Goal: Task Accomplishment & Management: Manage account settings

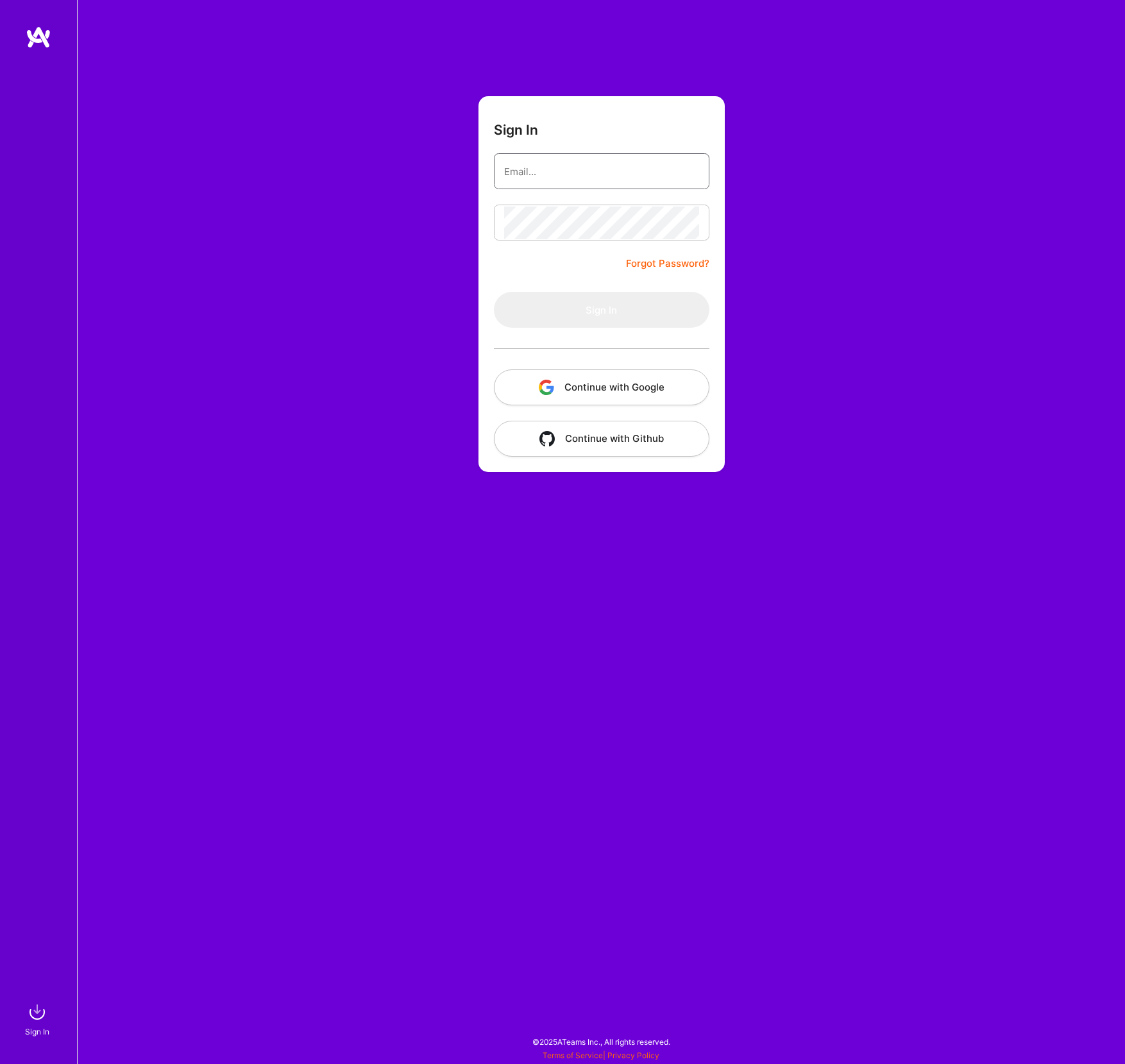
click at [529, 173] on input "email" at bounding box center [602, 171] width 195 height 33
type input "[EMAIL_ADDRESS][DOMAIN_NAME]"
click at [494, 292] on button "Sign In" at bounding box center [602, 310] width 215 height 36
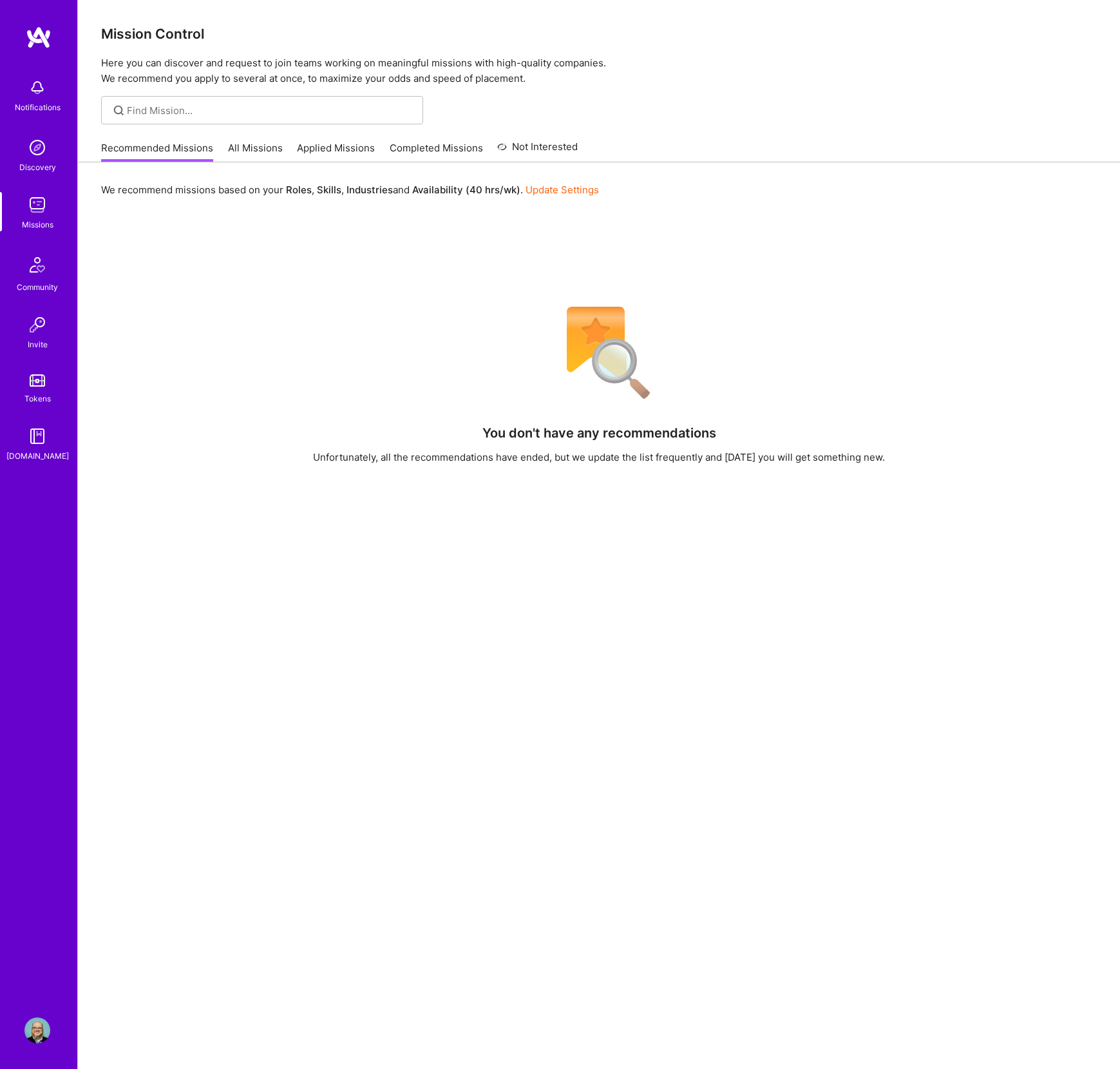
click at [337, 150] on link "Applied Missions" at bounding box center [336, 152] width 78 height 21
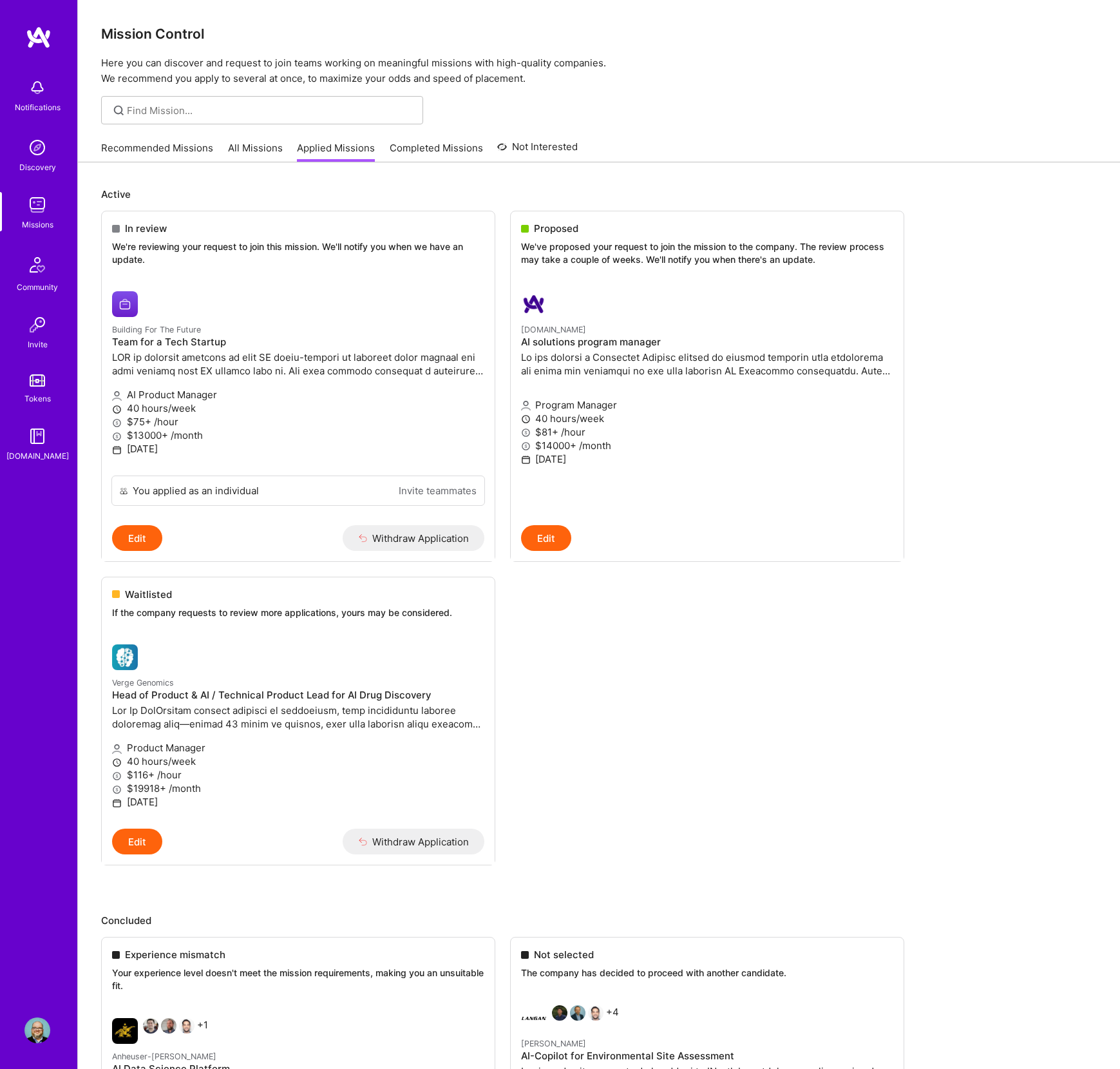
click at [35, 1030] on img at bounding box center [37, 1030] width 26 height 26
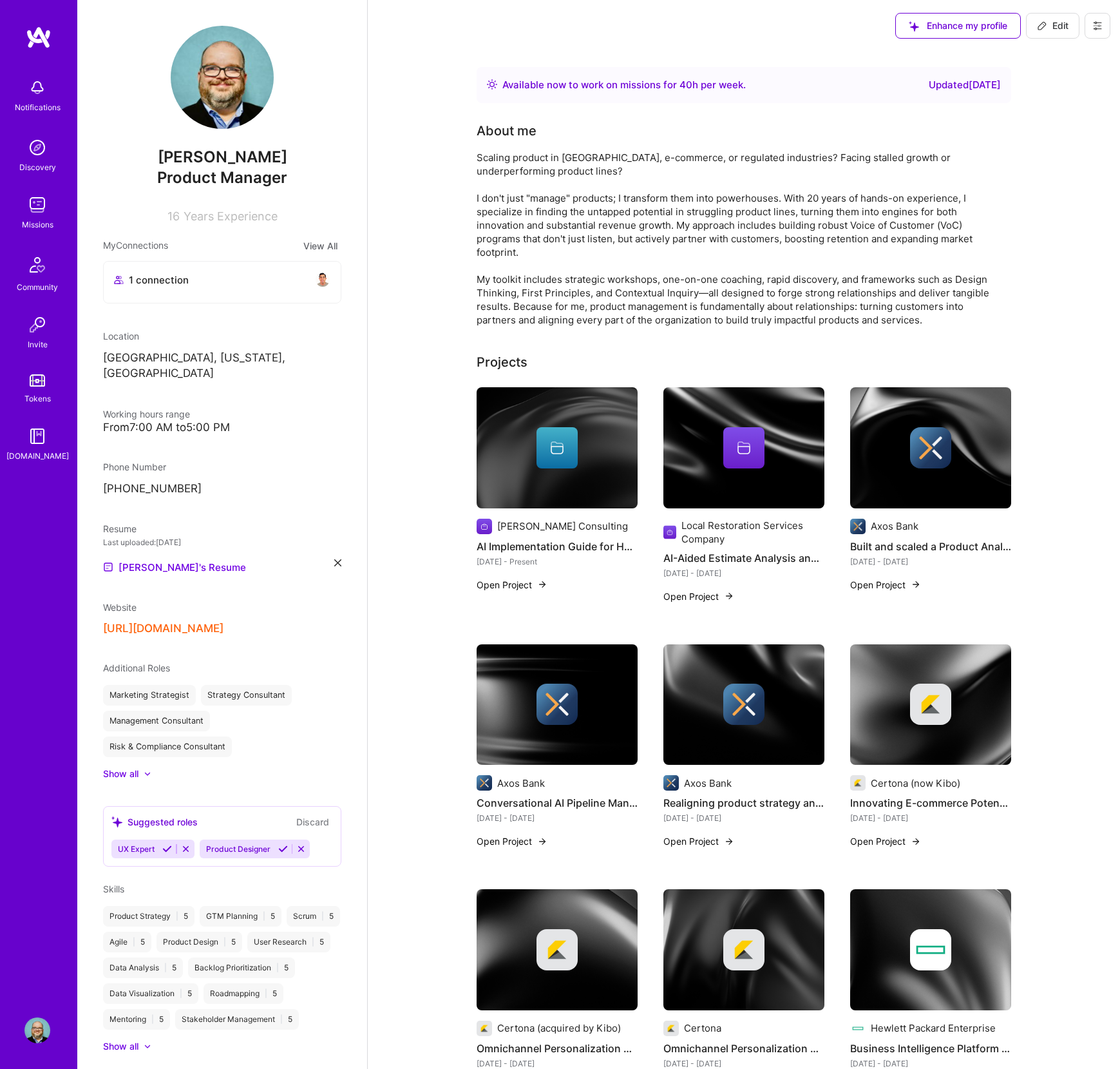
click at [300, 246] on button "View All" at bounding box center [320, 246] width 42 height 15
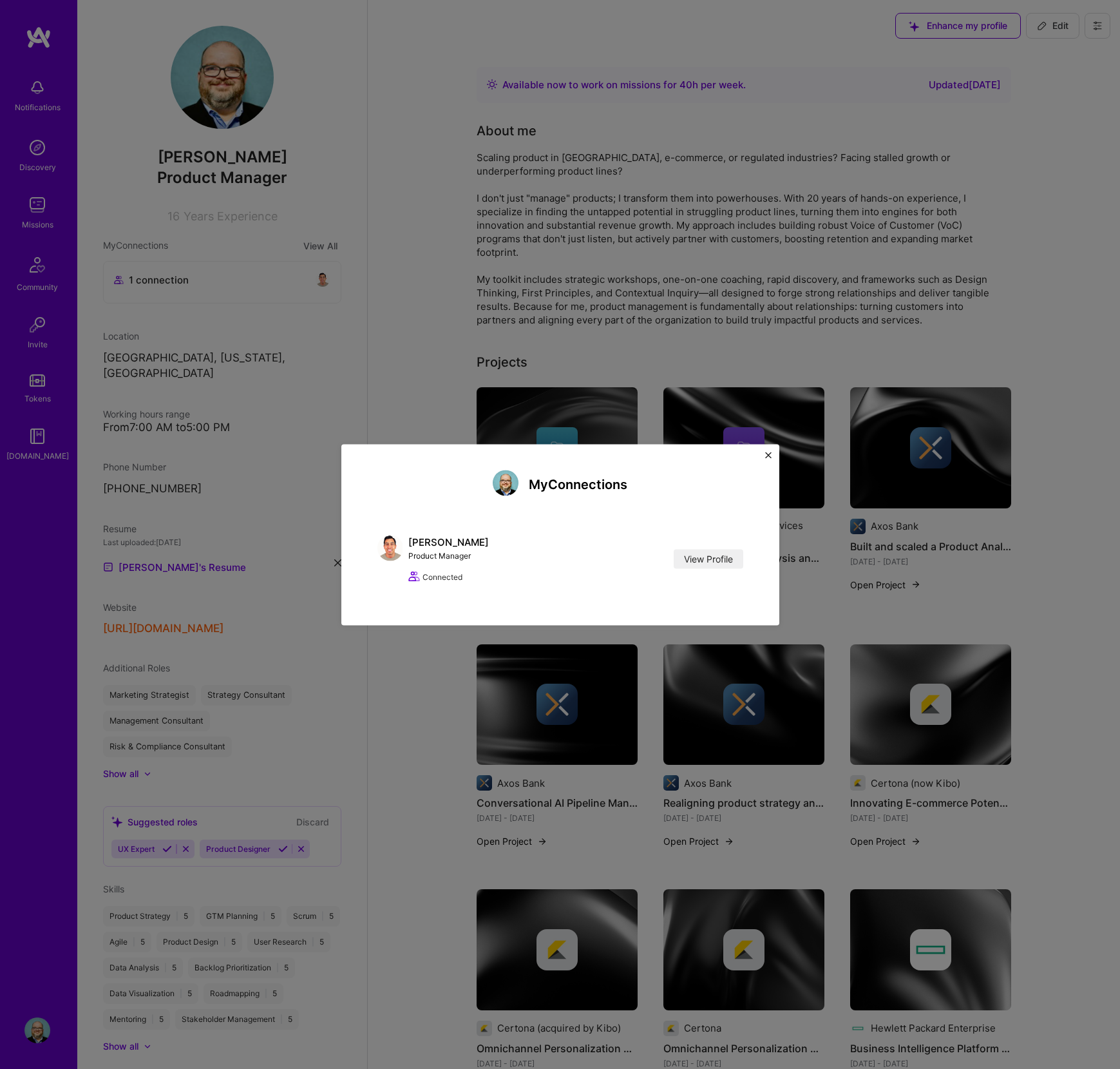
click at [771, 457] on img "Close" at bounding box center [768, 455] width 6 height 6
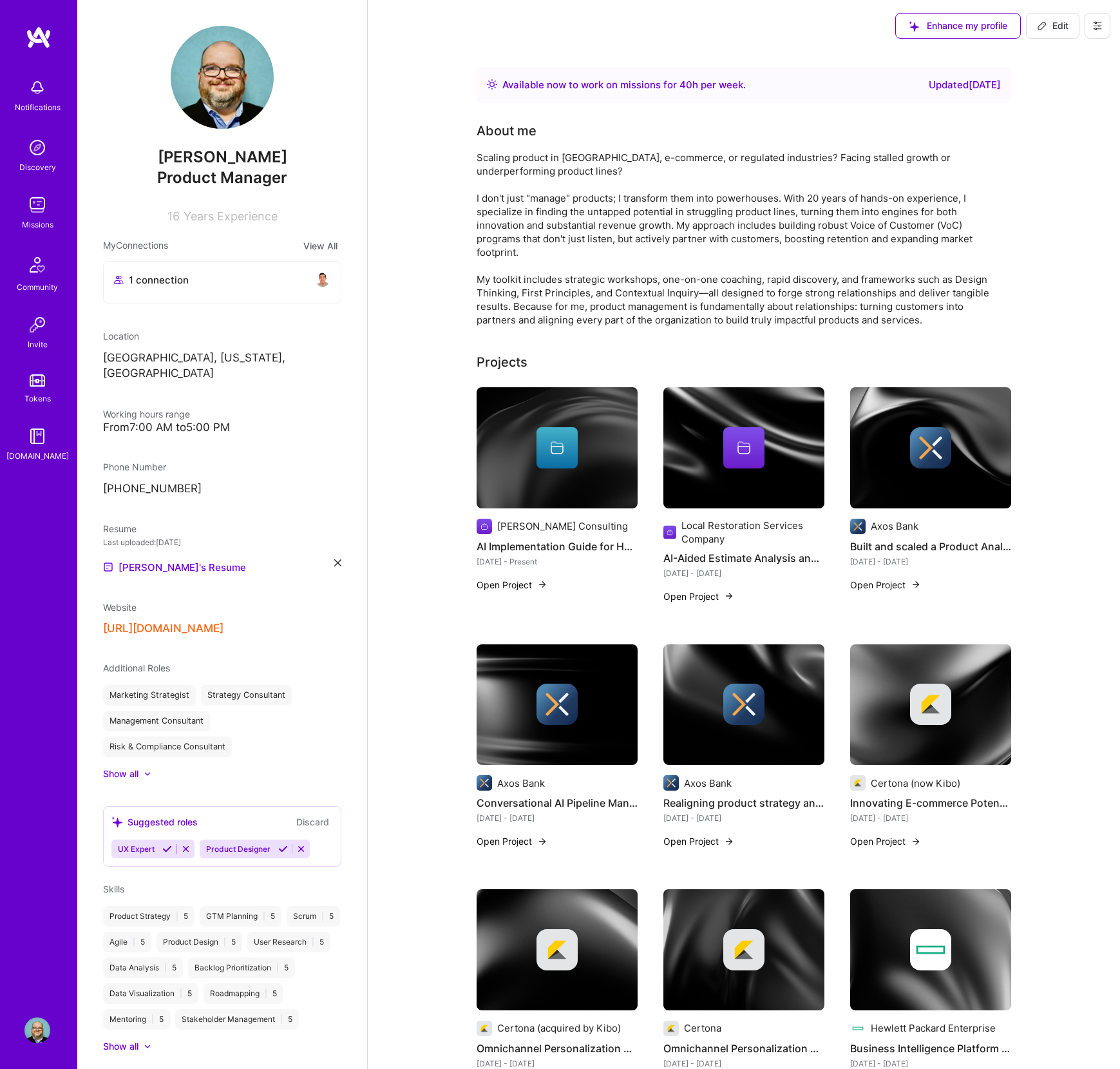
click at [35, 38] on img at bounding box center [38, 37] width 26 height 23
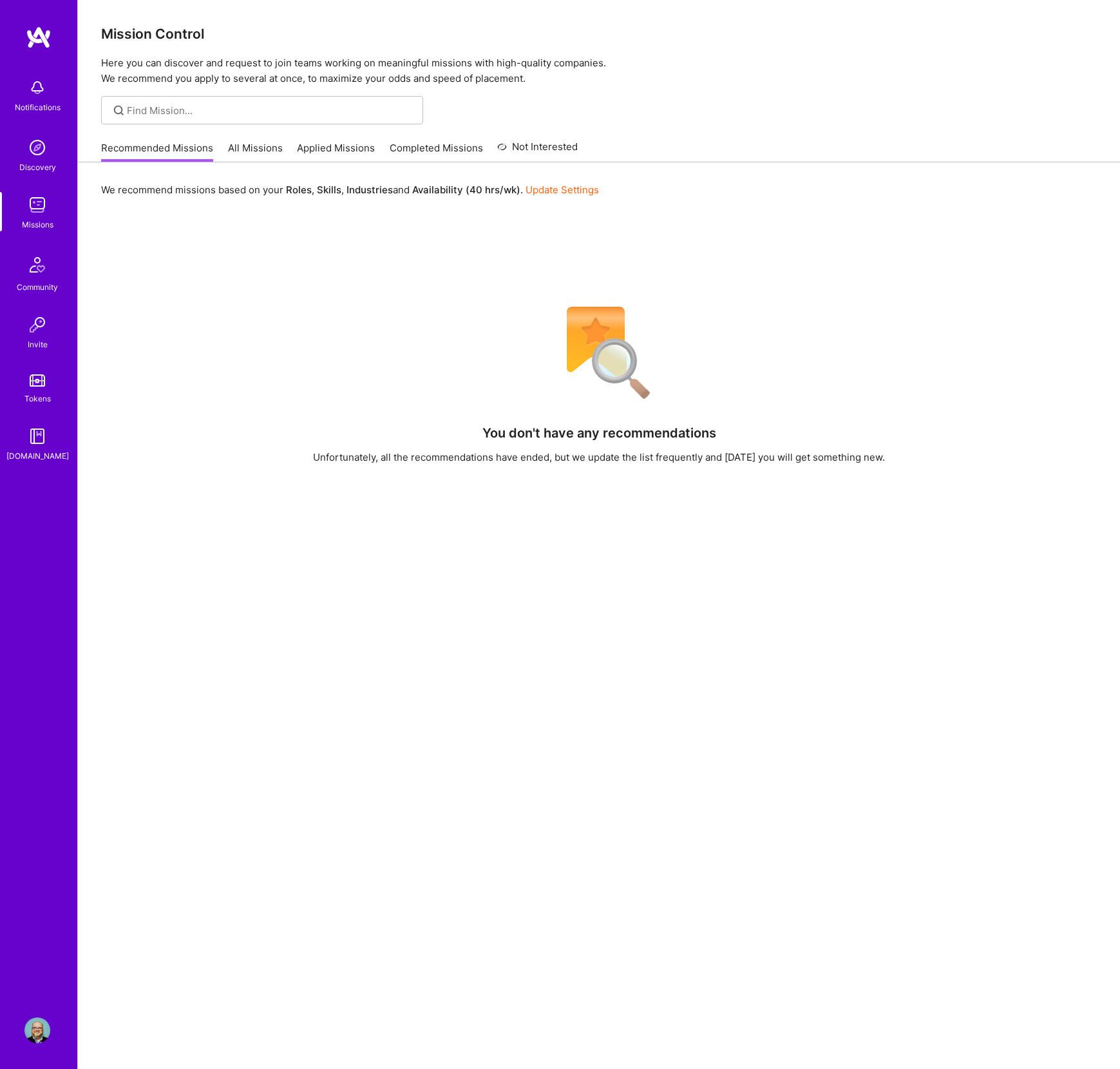
click at [306, 151] on link "Applied Missions" at bounding box center [336, 152] width 78 height 21
